Goal: Ask a question

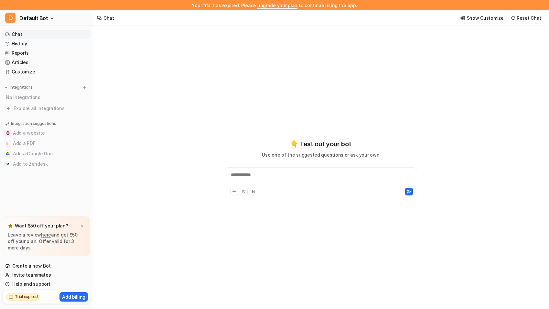
type textarea "**********"
